Goal: Information Seeking & Learning: Learn about a topic

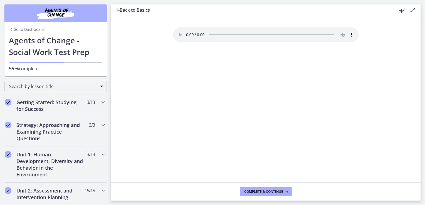
click at [328, 132] on div "Your browser doesn't support the audio element. Download it here" at bounding box center [265, 104] width 195 height 155
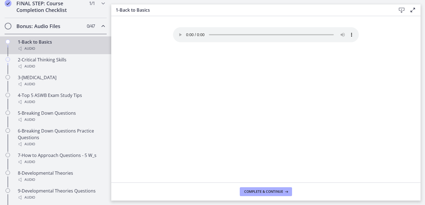
scroll to position [295, 0]
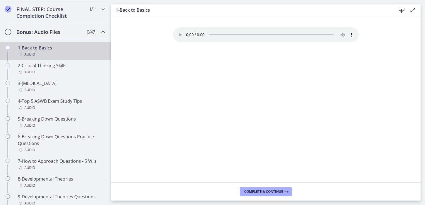
click at [72, 58] on div "Audio" at bounding box center [61, 54] width 87 height 7
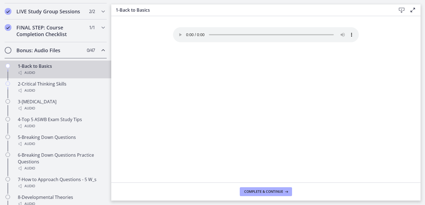
scroll to position [268, 0]
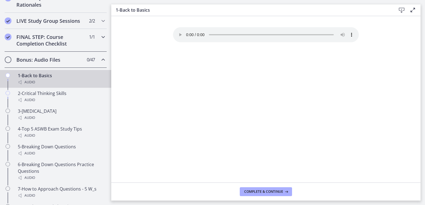
click at [49, 43] on h2 "FINAL STEP: Course Completion Checklist" at bounding box center [50, 40] width 68 height 13
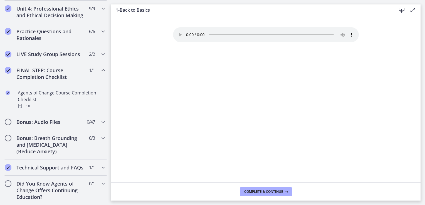
scroll to position [246, 0]
click at [42, 119] on h2 "Bonus: Audio Files" at bounding box center [50, 122] width 68 height 7
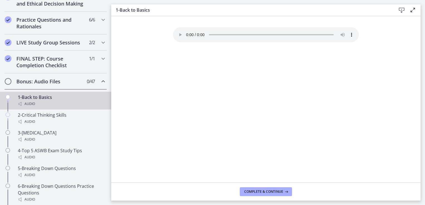
click at [32, 107] on div "Audio" at bounding box center [61, 104] width 87 height 7
drag, startPoint x: 240, startPoint y: 108, endPoint x: 240, endPoint y: 104, distance: 4.7
click at [240, 106] on div "Your browser doesn't support the audio element. Download it here" at bounding box center [265, 104] width 195 height 155
